Goal: Check status

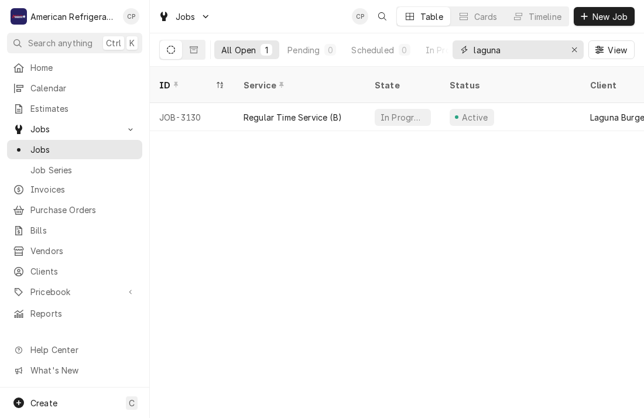
click at [503, 55] on input "laguna" at bounding box center [518, 49] width 88 height 19
type input "freddy"
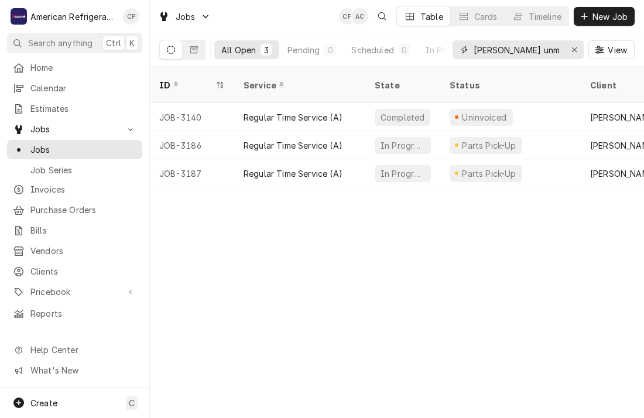
click at [537, 52] on input "Freddy unm" at bounding box center [518, 49] width 88 height 19
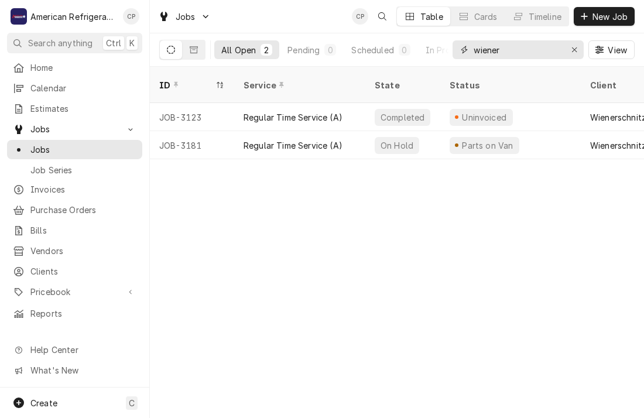
click at [492, 46] on input "wiener" at bounding box center [518, 49] width 88 height 19
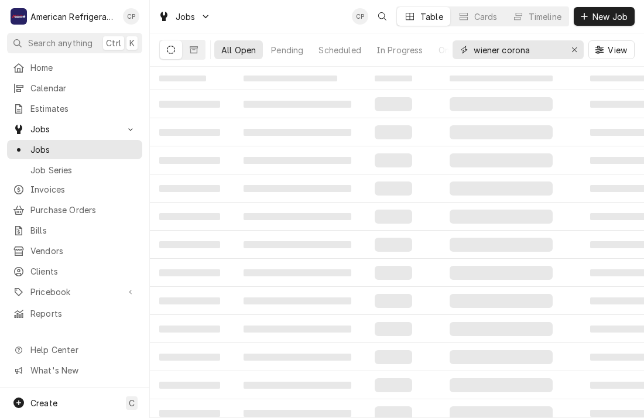
type input "wiener corona"
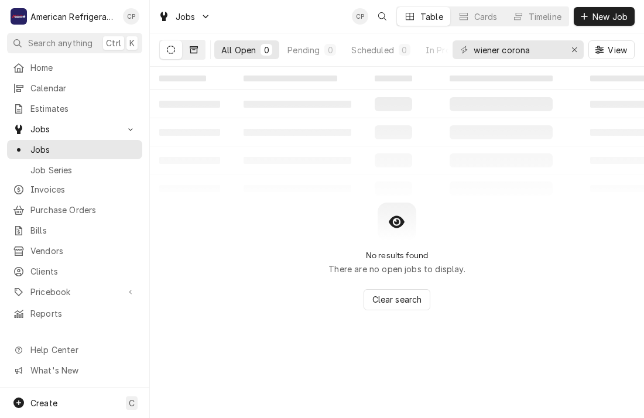
click at [198, 54] on button "Dynamic Content Wrapper" at bounding box center [194, 49] width 22 height 19
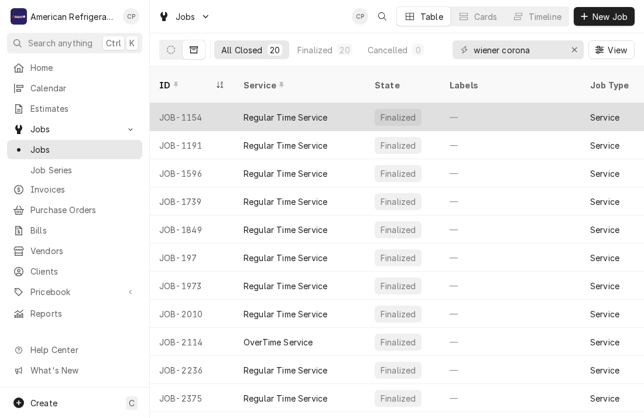
click at [210, 103] on div "JOB-1154" at bounding box center [192, 117] width 84 height 28
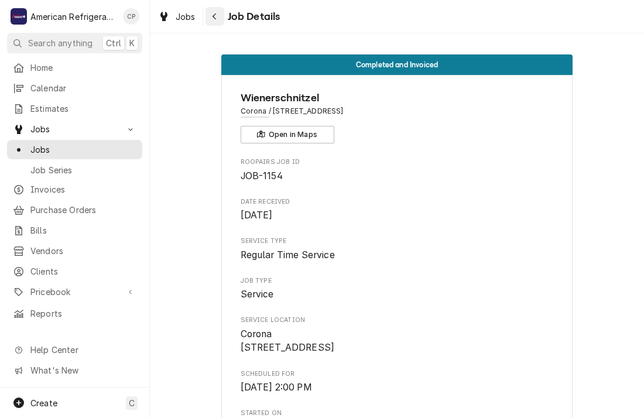
click at [215, 18] on icon "Navigate back" at bounding box center [214, 16] width 5 height 8
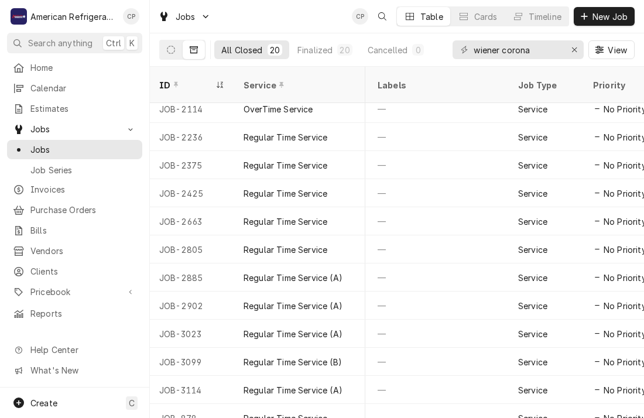
scroll to position [233, 0]
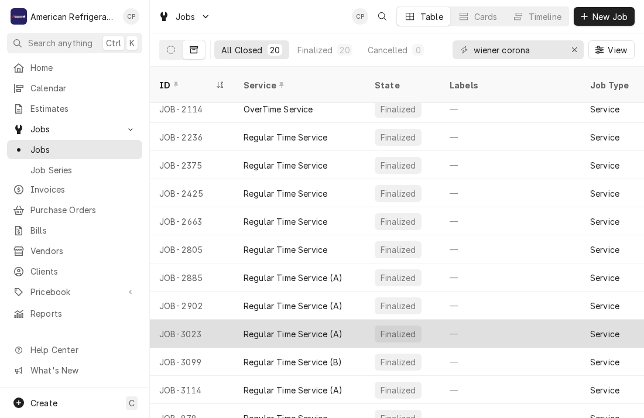
click at [214, 323] on div "JOB-3023" at bounding box center [192, 334] width 84 height 28
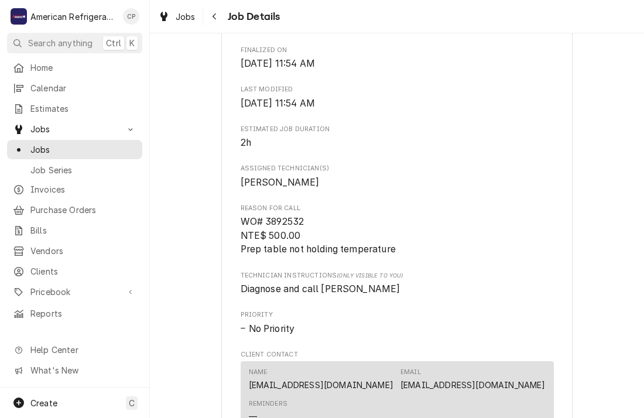
scroll to position [404, 0]
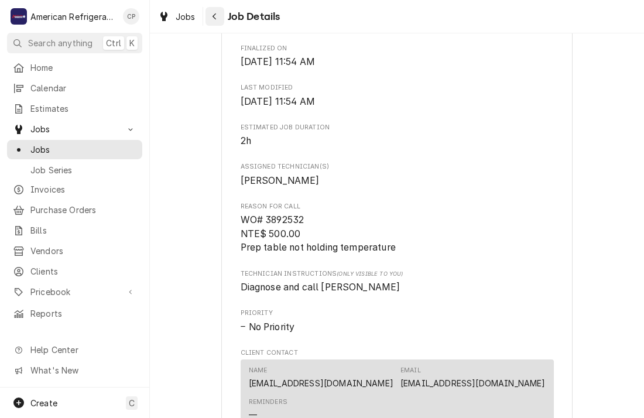
click at [214, 22] on button "Navigate back" at bounding box center [214, 16] width 19 height 19
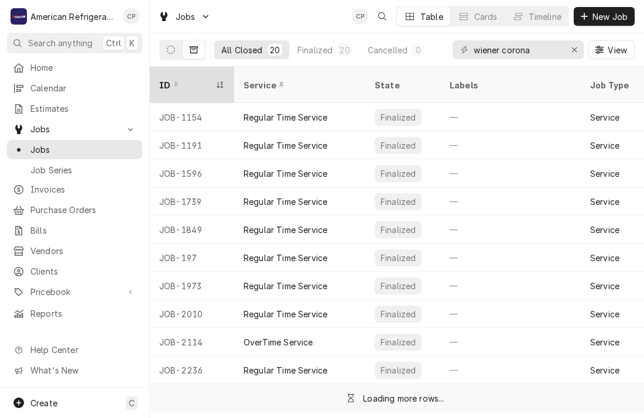
click at [207, 79] on div "ID" at bounding box center [186, 85] width 54 height 12
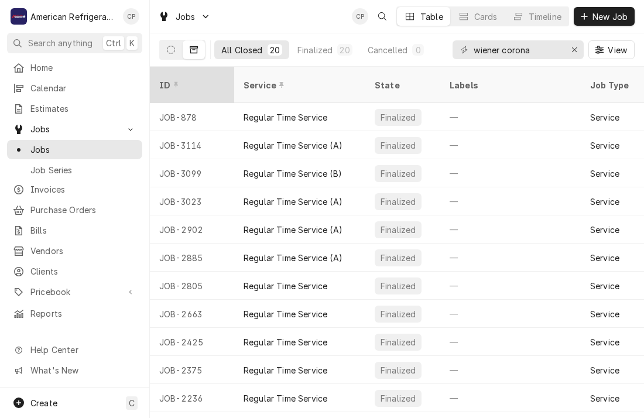
click at [223, 80] on div "ID" at bounding box center [192, 85] width 80 height 32
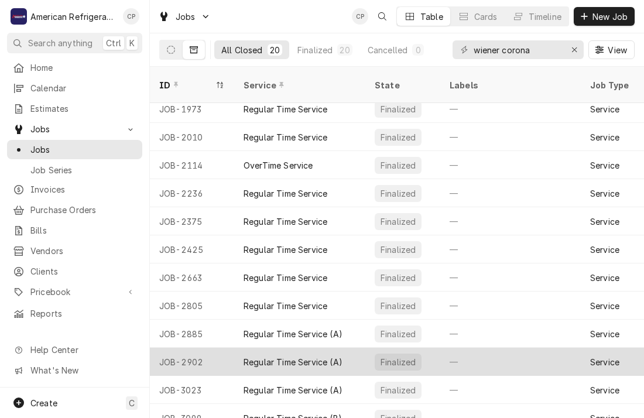
scroll to position [233, 0]
click at [206, 351] on div "JOB-3099" at bounding box center [192, 362] width 84 height 28
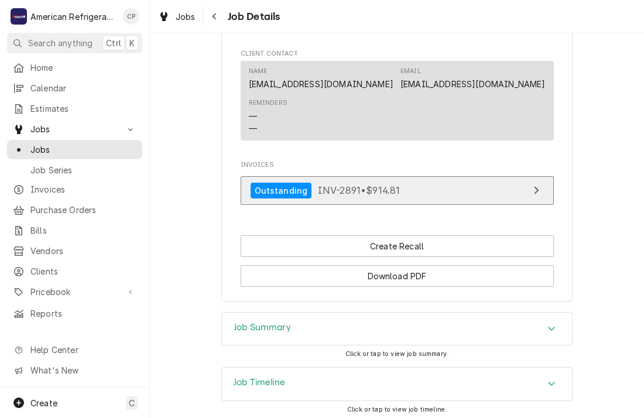
scroll to position [664, 0]
click at [266, 204] on link "Outstanding INV-2891 • $914.81" at bounding box center [397, 190] width 313 height 29
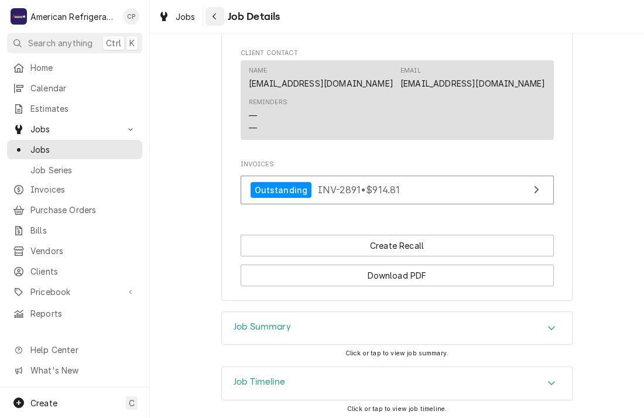
click at [211, 11] on div "Navigate back" at bounding box center [215, 17] width 12 height 12
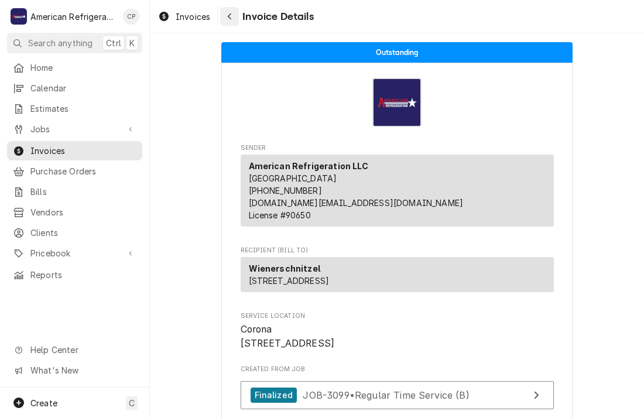
click at [231, 18] on icon "Navigate back" at bounding box center [229, 16] width 5 height 8
